Goal: Transaction & Acquisition: Subscribe to service/newsletter

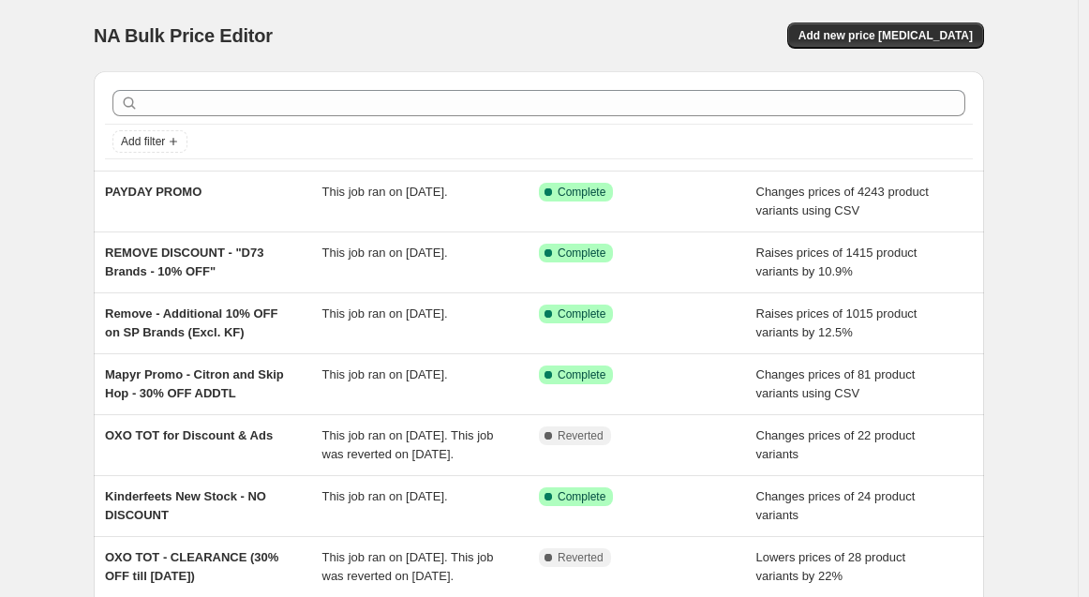
click at [1055, 195] on div "NA Bulk Price Editor. This page is ready NA Bulk Price Editor Add new price [ME…" at bounding box center [539, 483] width 1078 height 966
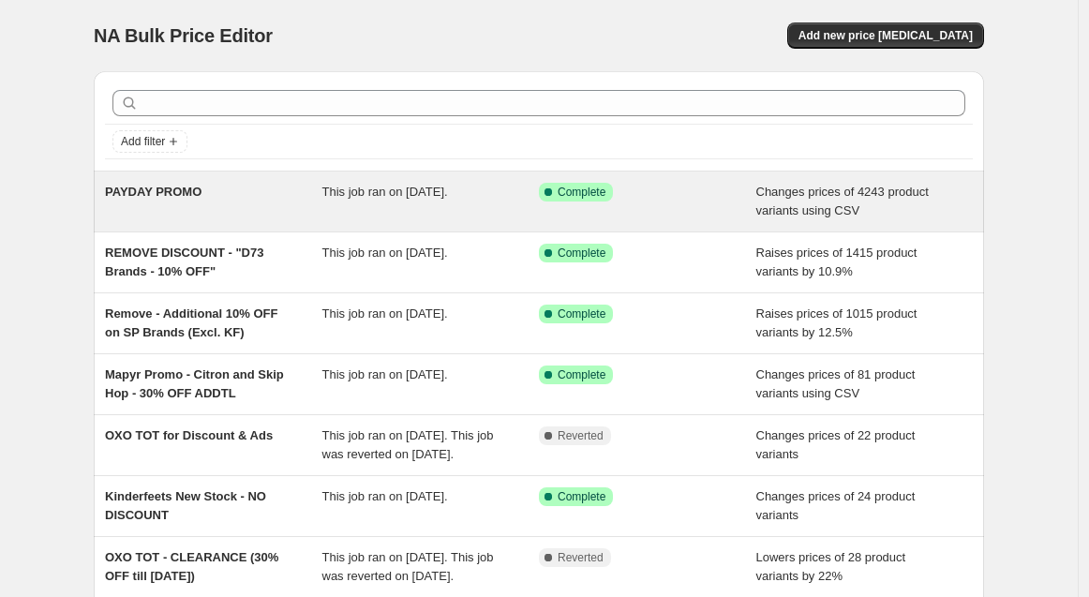
click at [190, 196] on span "PAYDAY PROMO" at bounding box center [153, 192] width 97 height 14
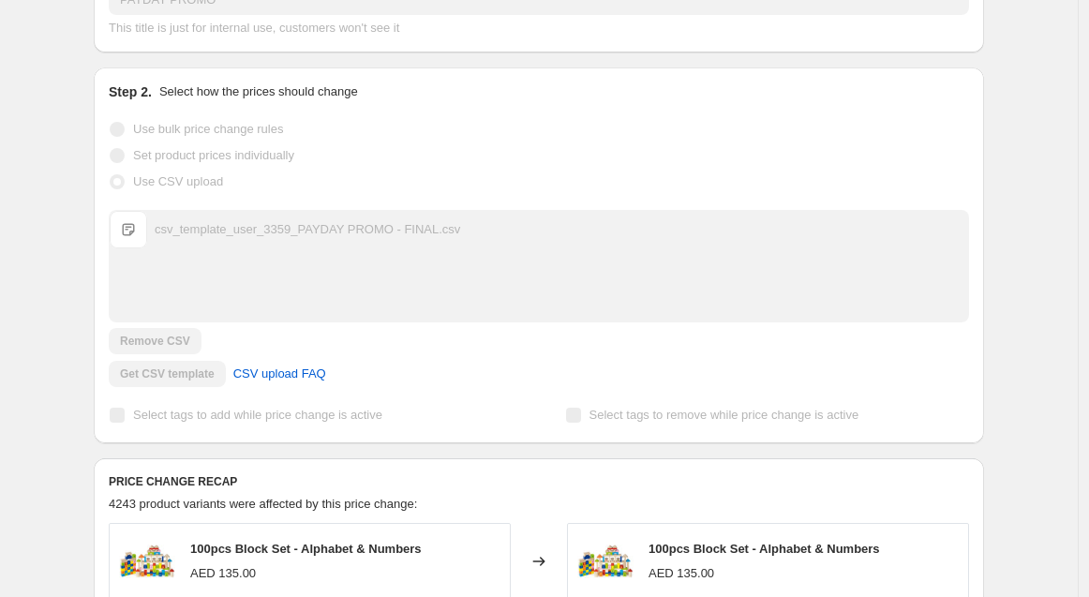
scroll to position [624, 0]
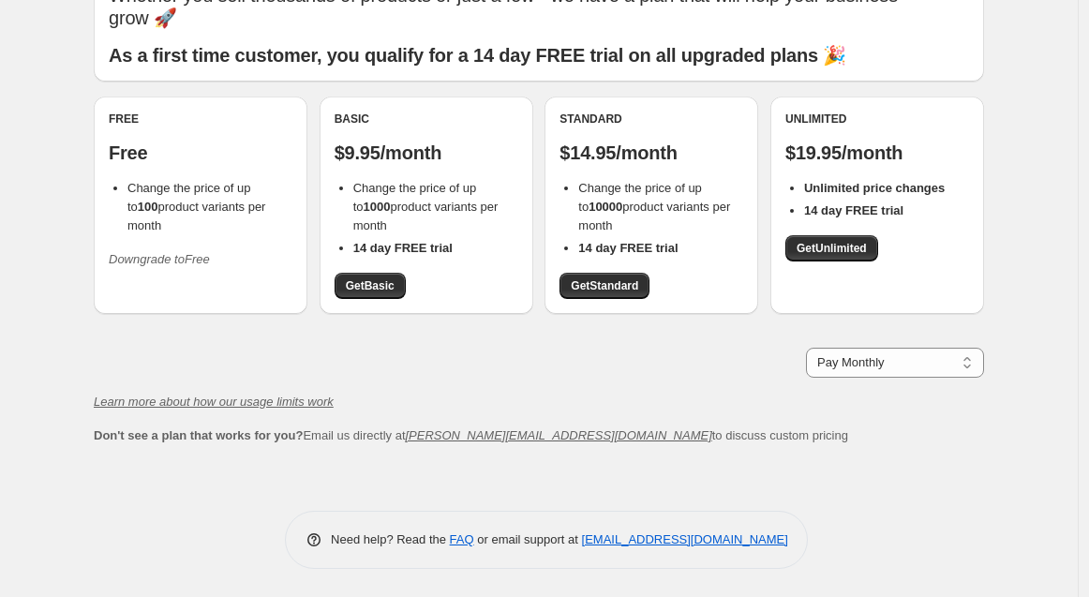
scroll to position [101, 0]
click at [919, 358] on select "Pay Monthly Pay Yearly (Save 16%)" at bounding box center [895, 364] width 178 height 30
select select "year"
click at [811, 349] on select "Pay Monthly Pay Yearly (Save 16%)" at bounding box center [895, 364] width 178 height 30
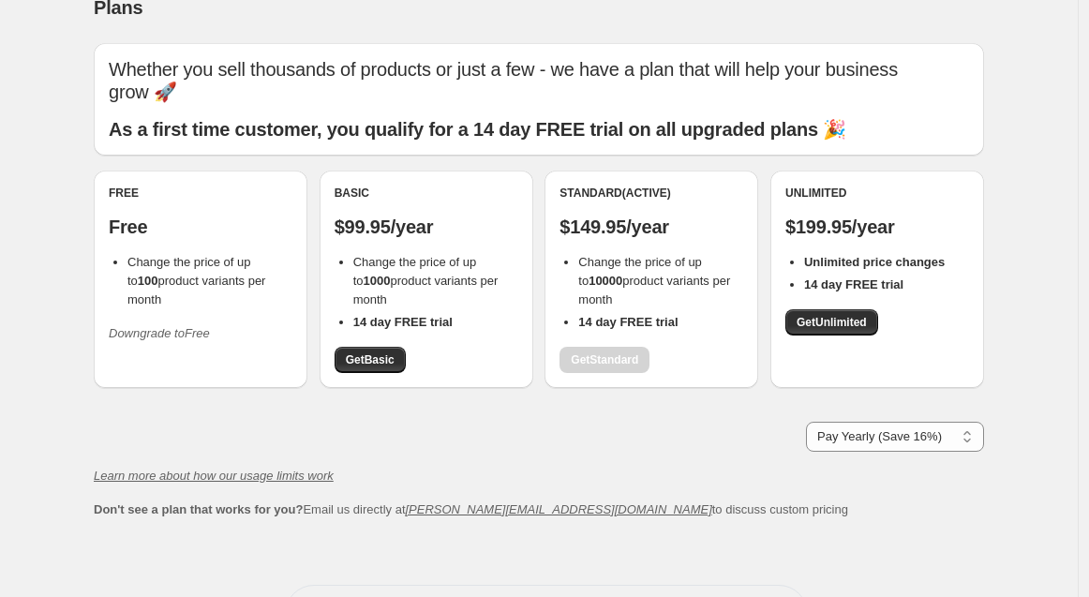
scroll to position [0, 0]
